Goal: Task Accomplishment & Management: Manage account settings

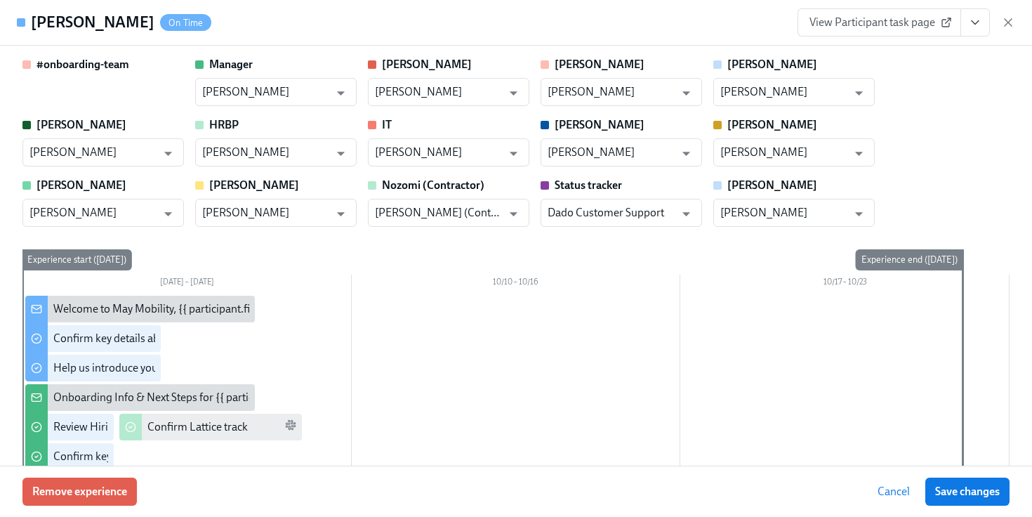
scroll to position [2057, 0]
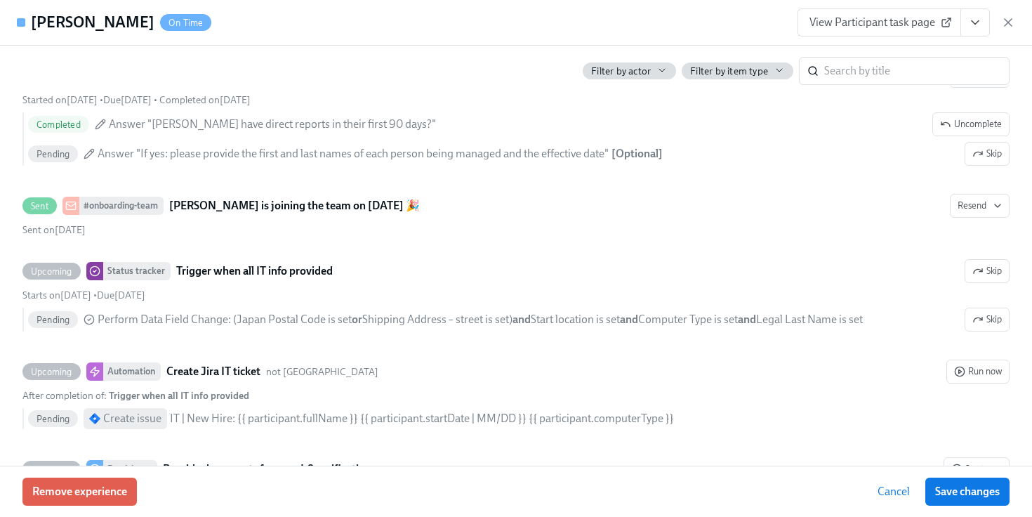
click at [1006, 15] on div "View Participant task page" at bounding box center [907, 22] width 218 height 28
click at [1006, 20] on icon "button" at bounding box center [1008, 22] width 7 height 7
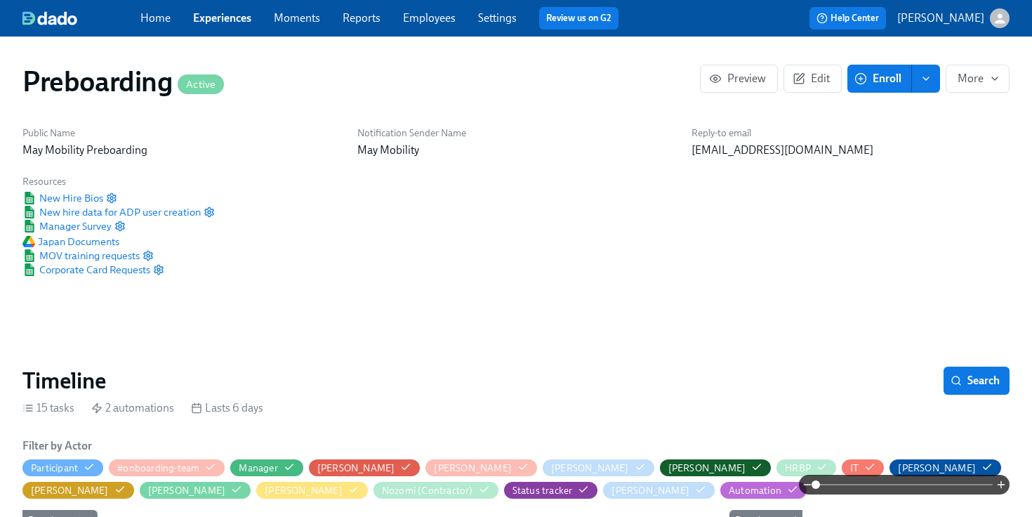
click at [444, 25] on span "Employees" at bounding box center [429, 18] width 53 height 15
click at [432, 23] on link "Employees" at bounding box center [429, 17] width 53 height 13
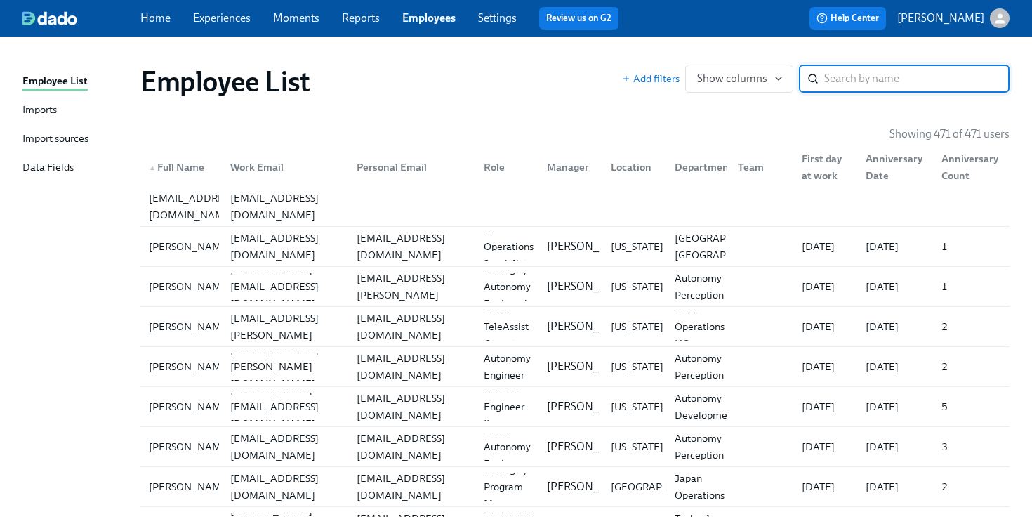
click at [48, 105] on div "Imports" at bounding box center [39, 111] width 34 height 18
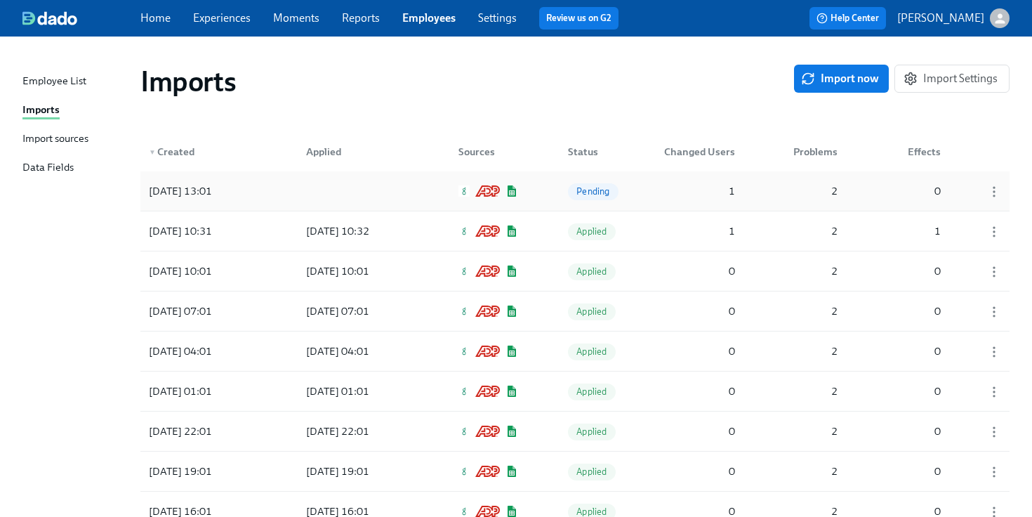
click at [367, 182] on div at bounding box center [358, 191] width 126 height 28
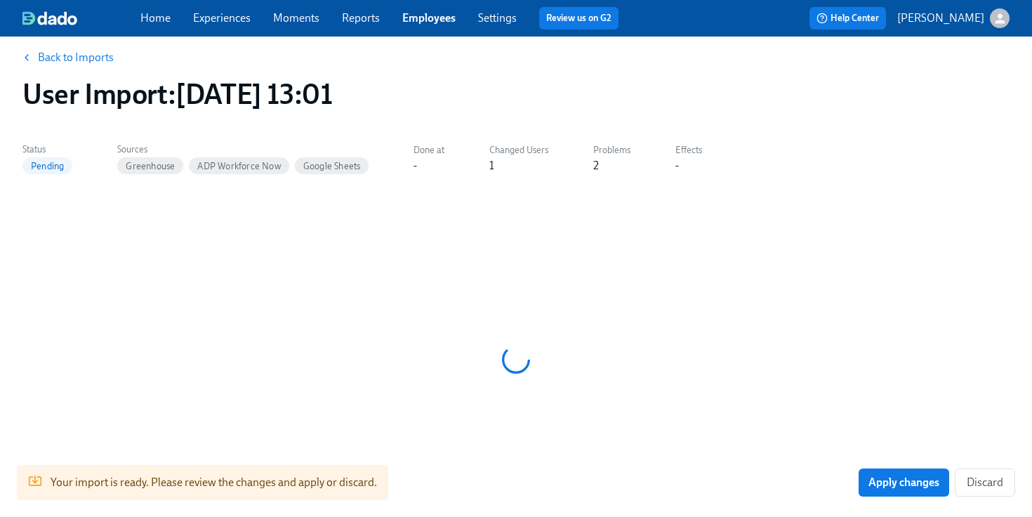
scroll to position [83, 0]
